Goal: Information Seeking & Learning: Learn about a topic

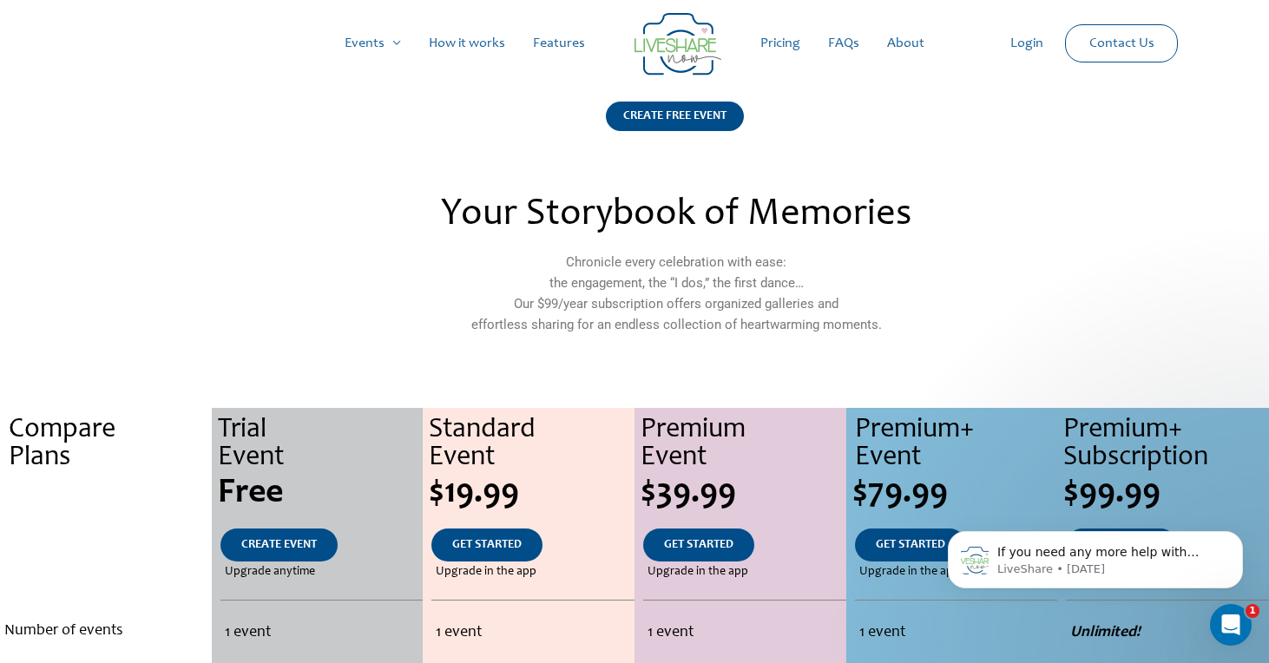
click at [557, 34] on link "Features" at bounding box center [559, 44] width 80 height 56
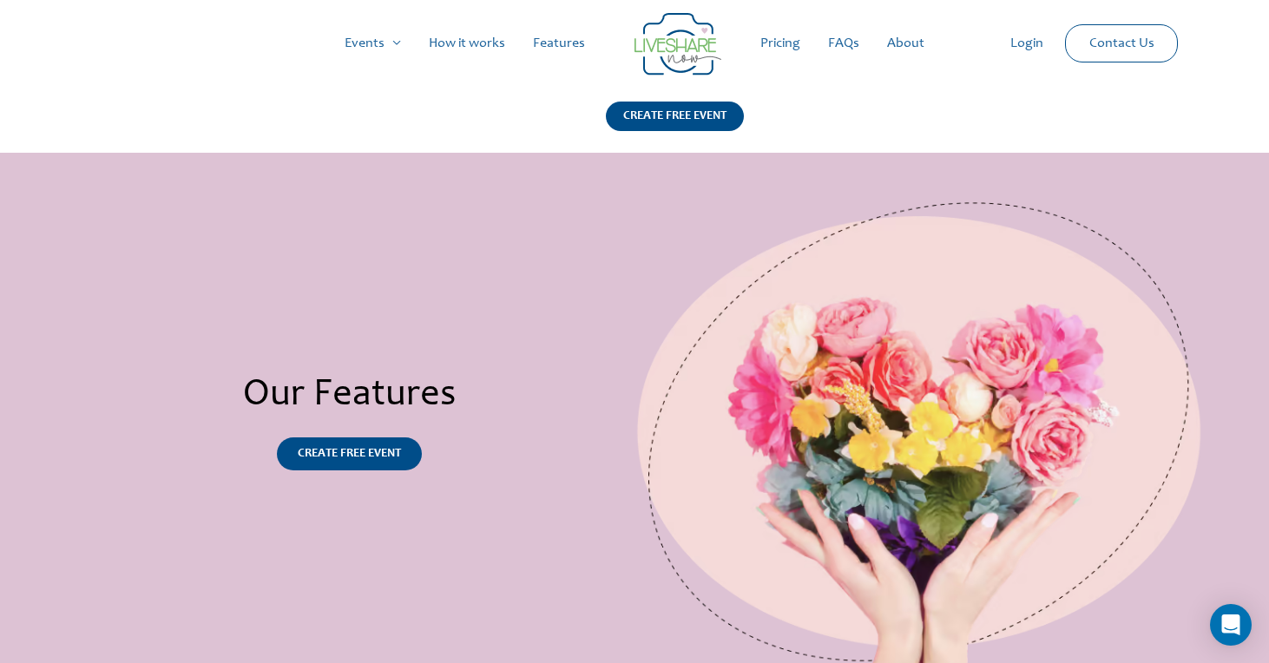
click at [798, 37] on link "Pricing" at bounding box center [780, 44] width 68 height 56
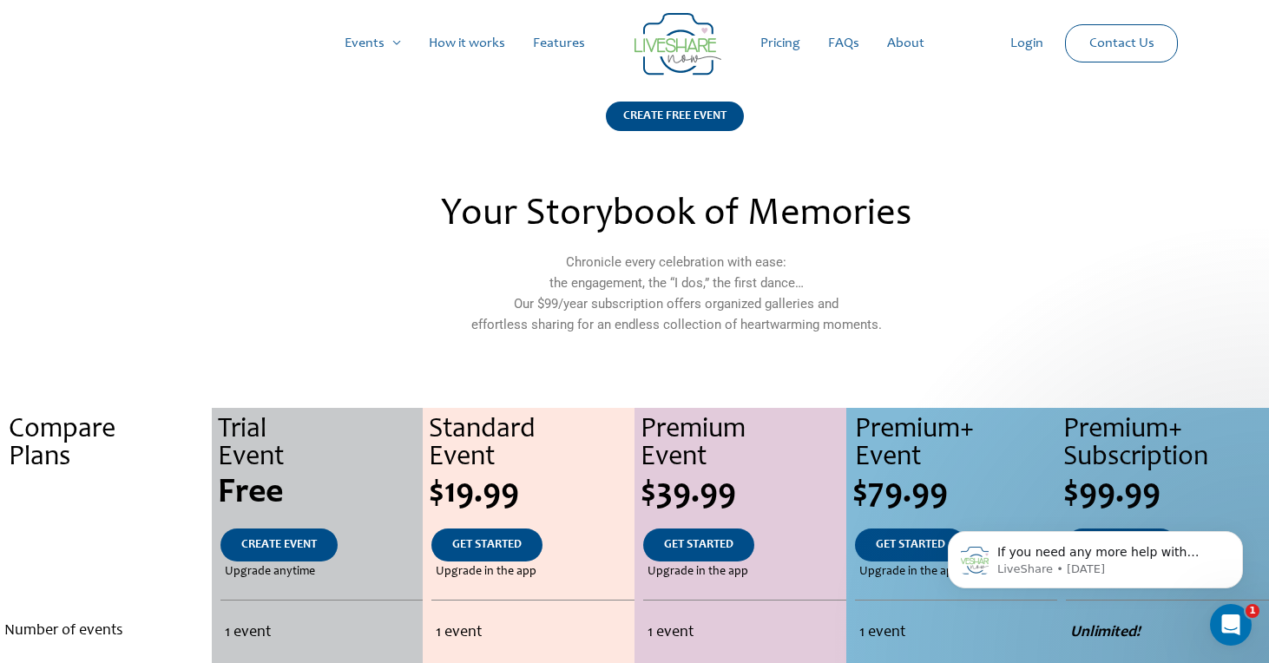
click at [853, 44] on link "FAQs" at bounding box center [843, 44] width 59 height 56
